Goal: Task Accomplishment & Management: Use online tool/utility

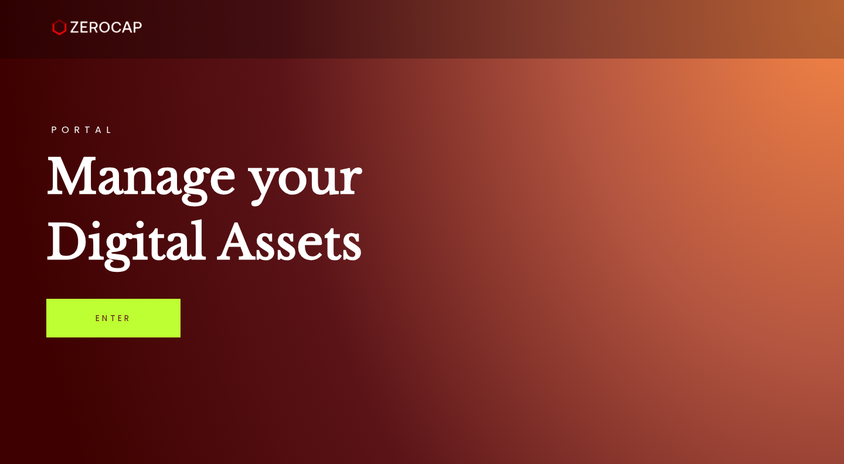
click at [146, 319] on link "Enter" at bounding box center [113, 318] width 134 height 39
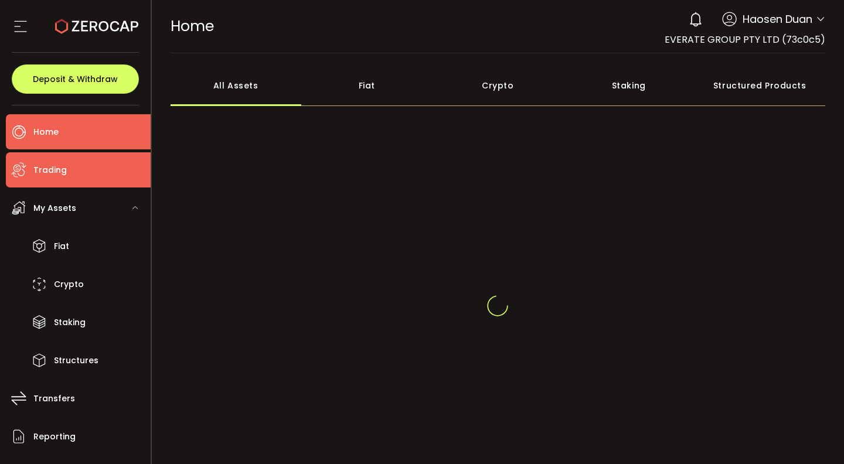
click at [109, 175] on li "Trading" at bounding box center [78, 169] width 145 height 35
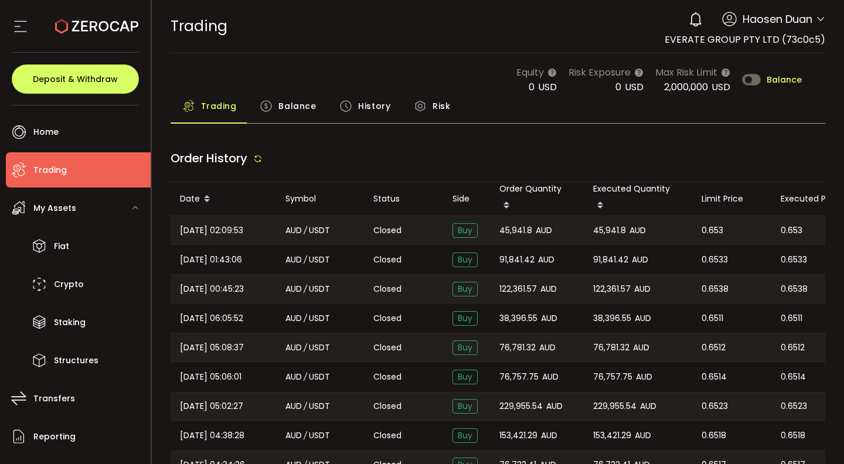
type input "***"
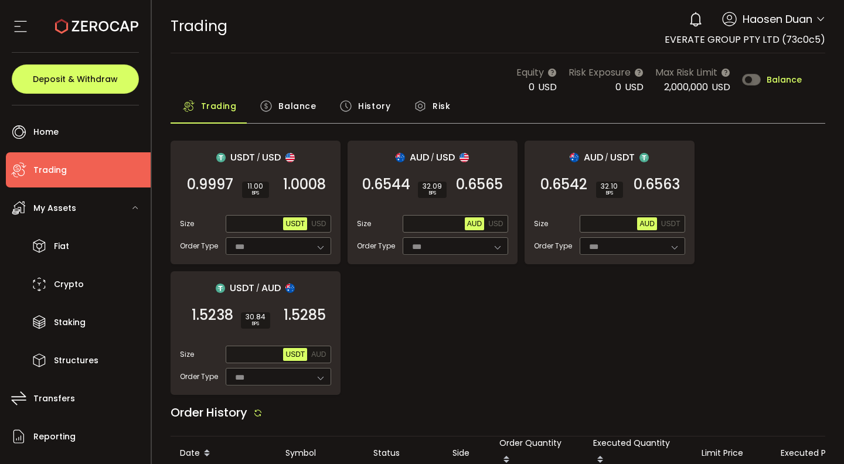
click at [270, 104] on icon at bounding box center [266, 106] width 13 height 13
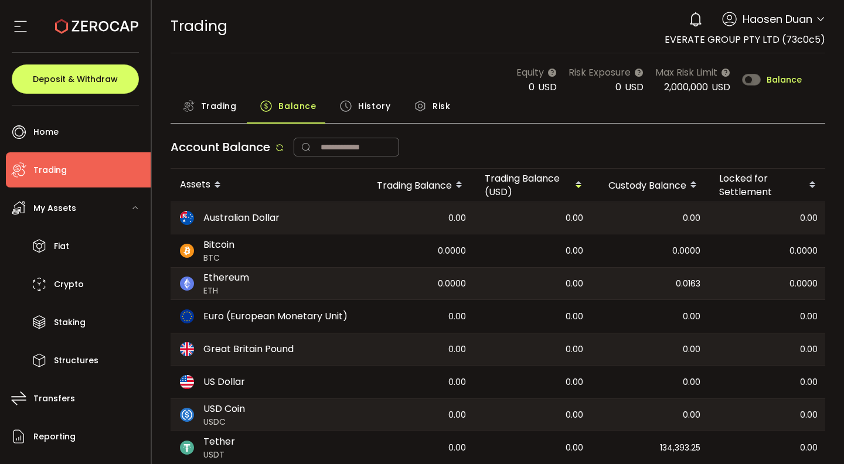
click at [320, 53] on main "Equity 0 USD Risk Exposure 0 USD Max Risk Limit 2,000,000 USD Balance Trading B…" at bounding box center [498, 278] width 693 height 450
click at [234, 98] on span "Trading" at bounding box center [219, 105] width 36 height 23
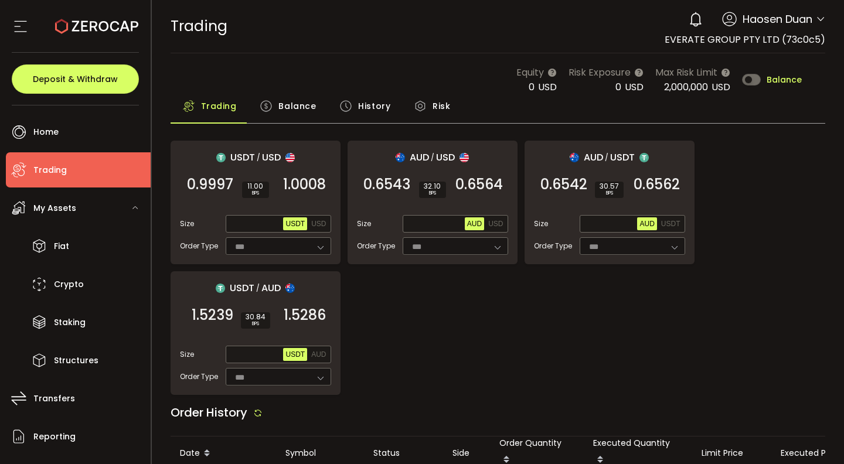
click at [284, 110] on span "Balance" at bounding box center [297, 105] width 38 height 23
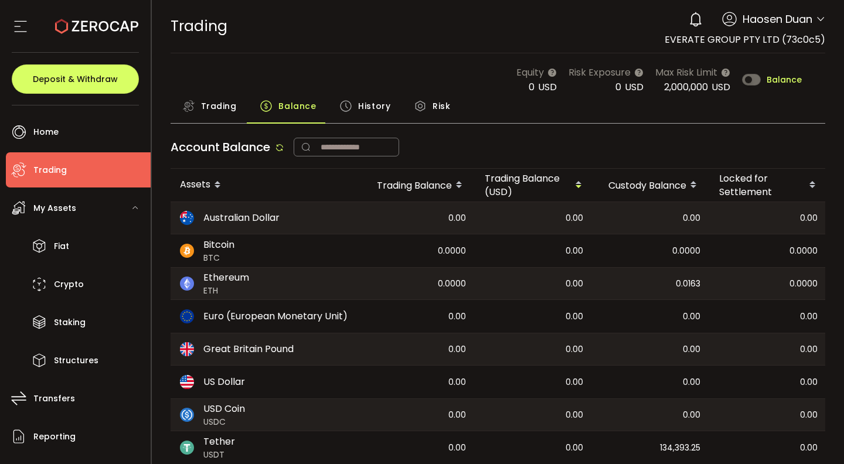
click at [360, 106] on span "History" at bounding box center [374, 105] width 32 height 23
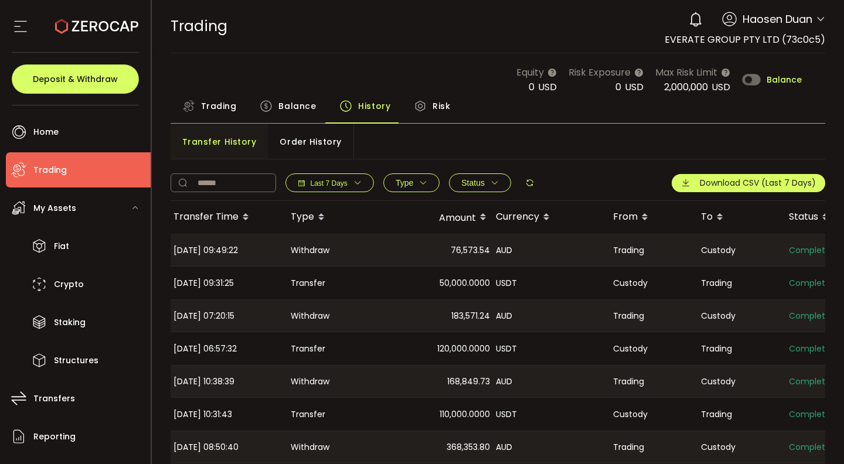
click at [319, 135] on span "Order History" at bounding box center [311, 141] width 62 height 23
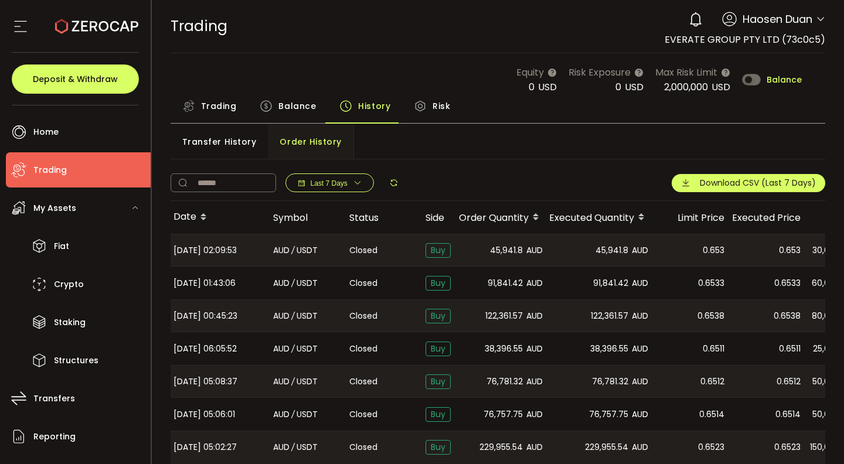
scroll to position [26, 0]
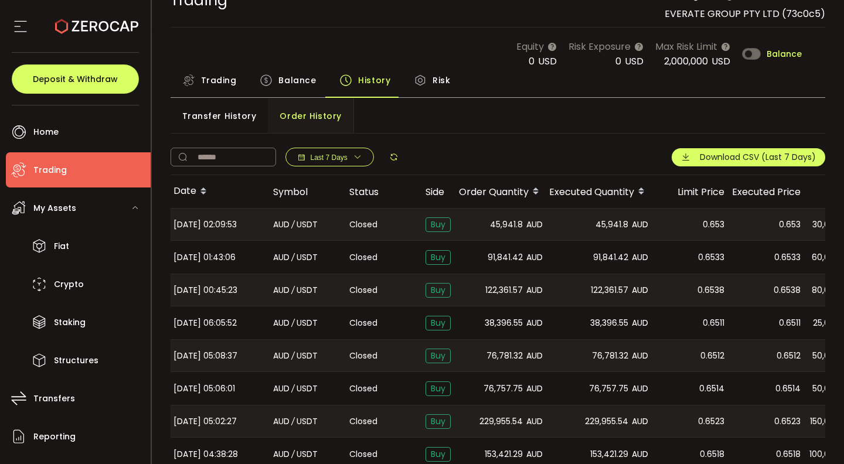
drag, startPoint x: 787, startPoint y: 228, endPoint x: 804, endPoint y: 225, distance: 17.9
click at [804, 225] on tr "[DATE] 02:09:53 AUD / USDT Closed Buy 45,941.8 AUD 45,941.8 AUD 0.653 0.653 30,…" at bounding box center [581, 224] width 821 height 33
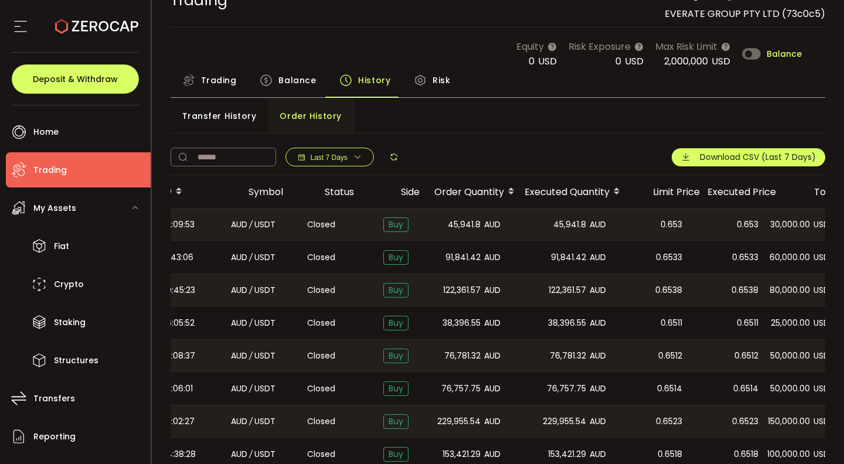
scroll to position [0, 139]
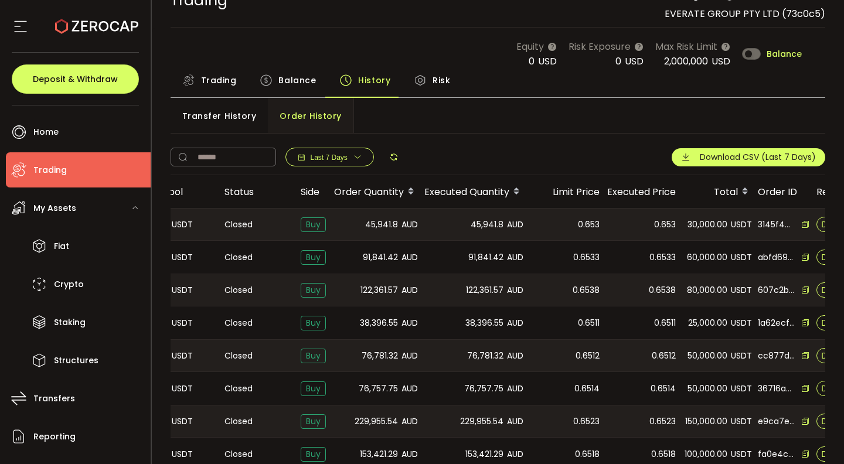
drag, startPoint x: 804, startPoint y: 225, endPoint x: 818, endPoint y: 223, distance: 14.1
click at [818, 223] on tr "[DATE] 02:09:53 AUD / USDT Closed Buy 45,941.8 AUD 45,941.8 AUD 0.653 0.653 30,…" at bounding box center [456, 224] width 821 height 33
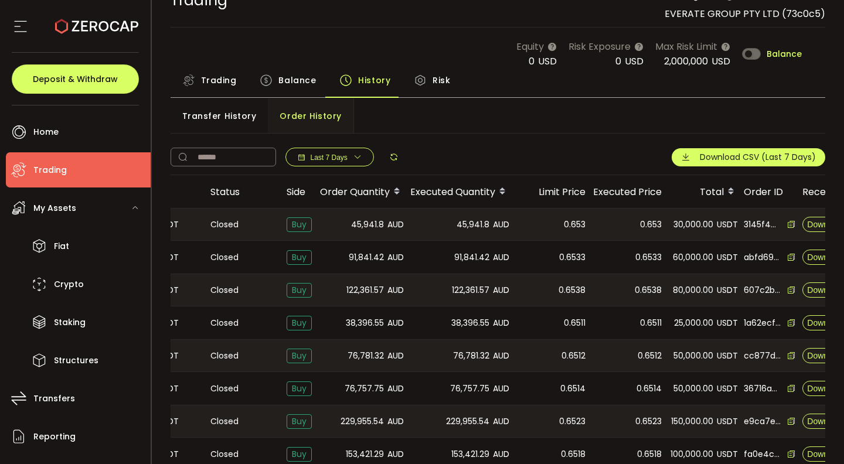
click at [728, 226] on span "USDT" at bounding box center [727, 224] width 21 height 13
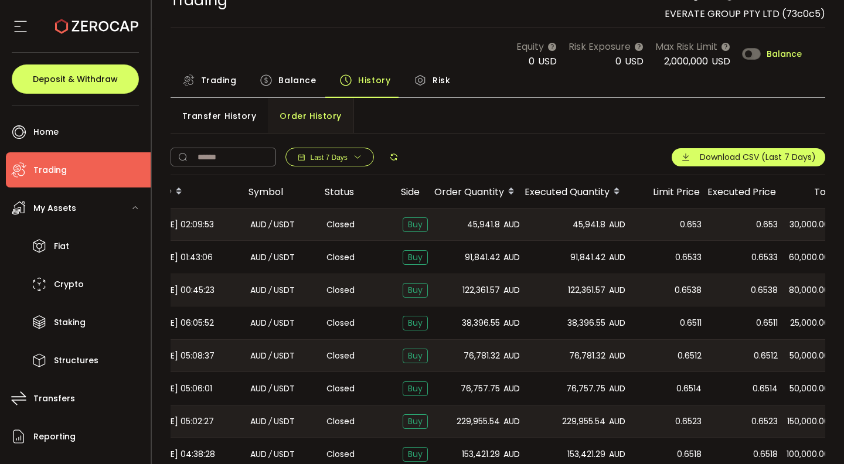
scroll to position [0, 22]
click at [216, 84] on span "Trading" at bounding box center [219, 80] width 36 height 23
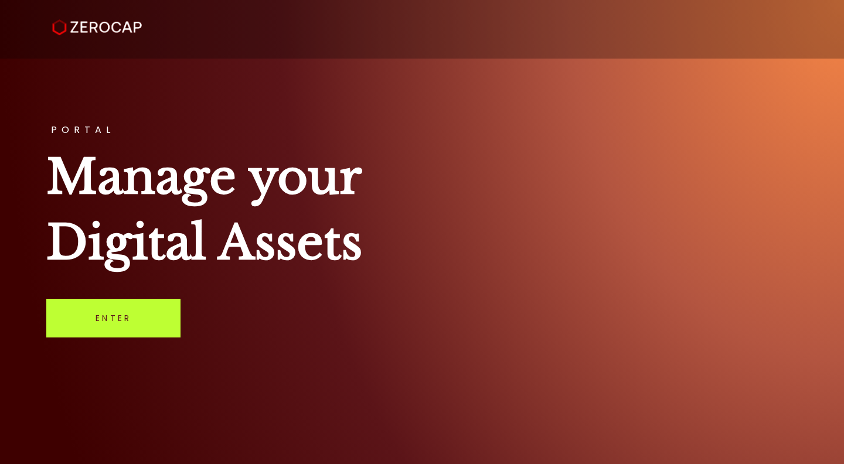
click at [122, 320] on link "Enter" at bounding box center [113, 318] width 134 height 39
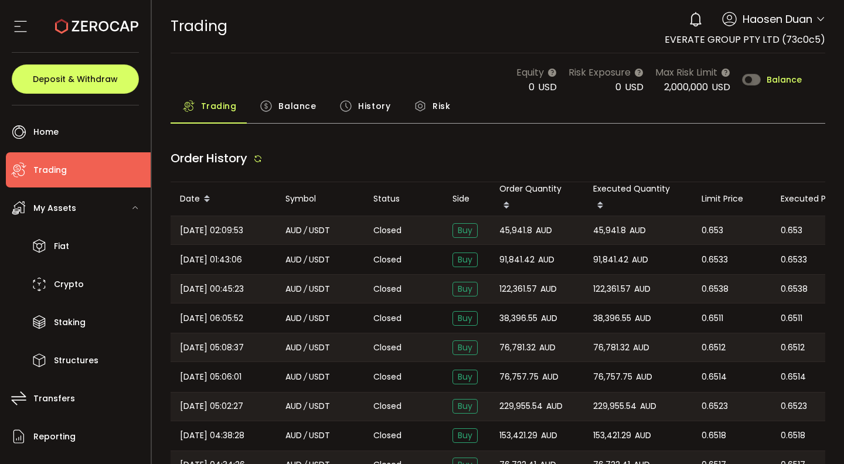
type input "***"
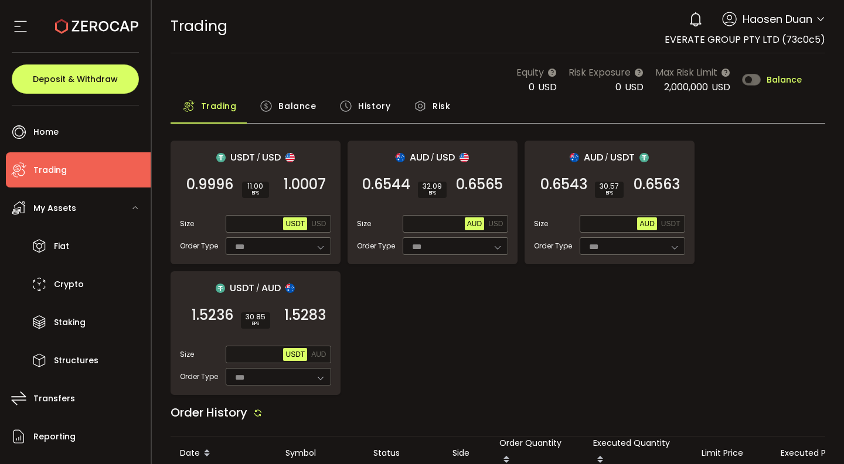
click at [422, 306] on div "USDT / USD 0.9996 SELL 11.00 BPS 1.0007 BUY Size Max USDT USD Order Type *** FO…" at bounding box center [498, 268] width 655 height 254
click at [587, 293] on div "USDT / USD 0.9996 SELL 11.00 BPS 1.0007 BUY Size Max USDT USD Order Type *** FO…" at bounding box center [498, 268] width 655 height 254
